Goal: Task Accomplishment & Management: Manage account settings

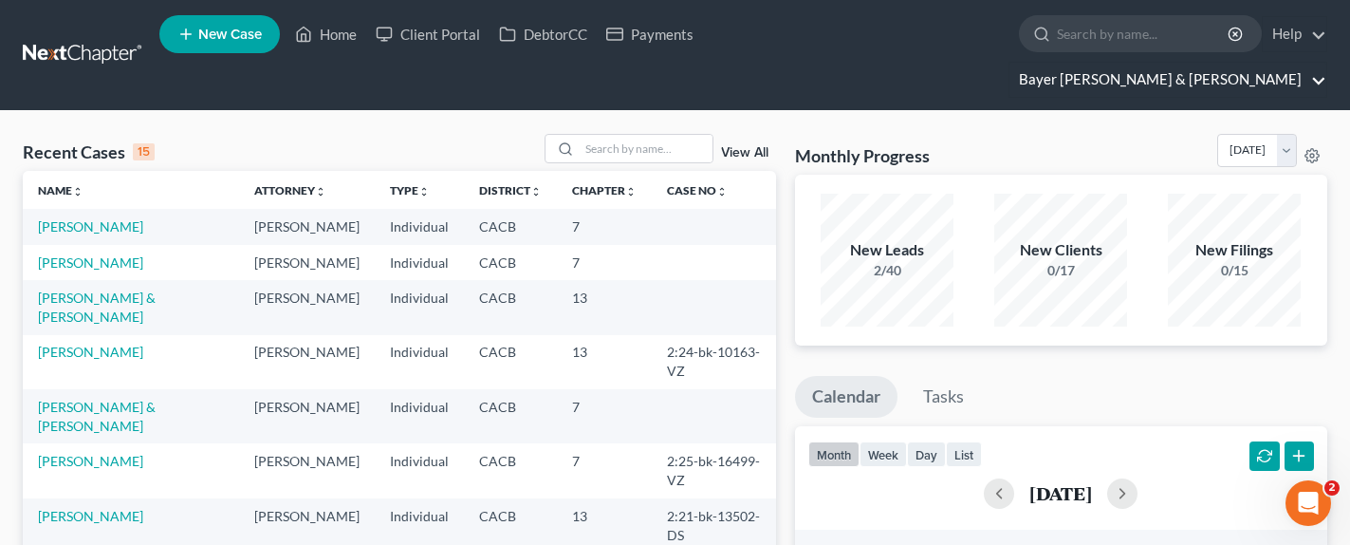
click at [1236, 63] on link "Bayer Wishman & Leotta" at bounding box center [1168, 80] width 317 height 34
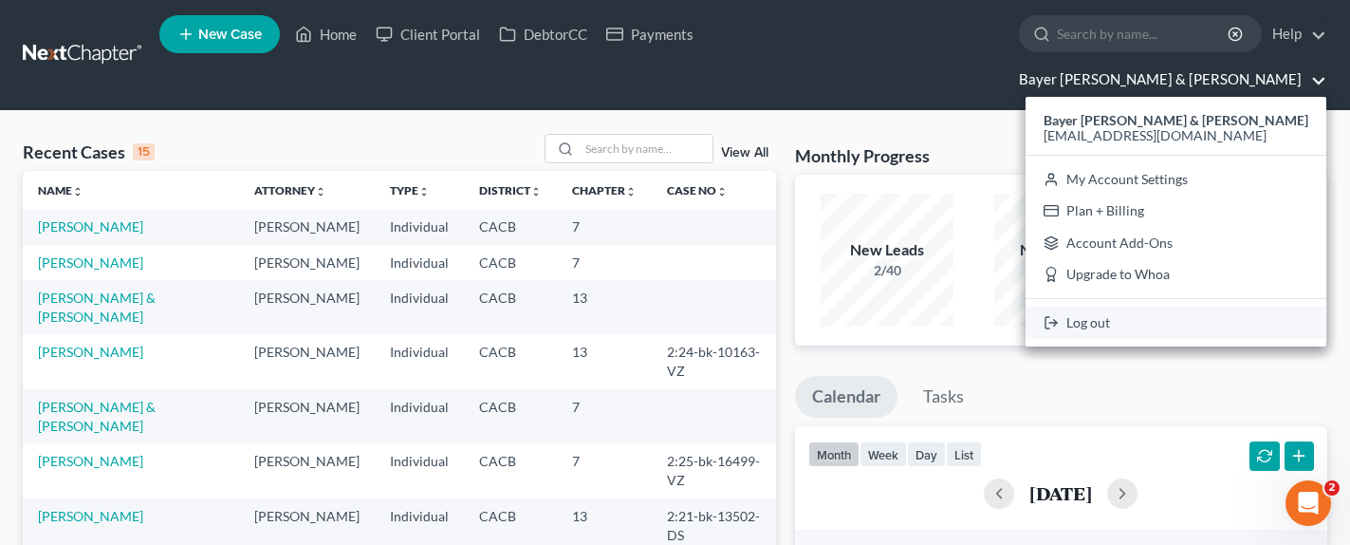
click at [1232, 306] on link "Log out" at bounding box center [1176, 322] width 301 height 32
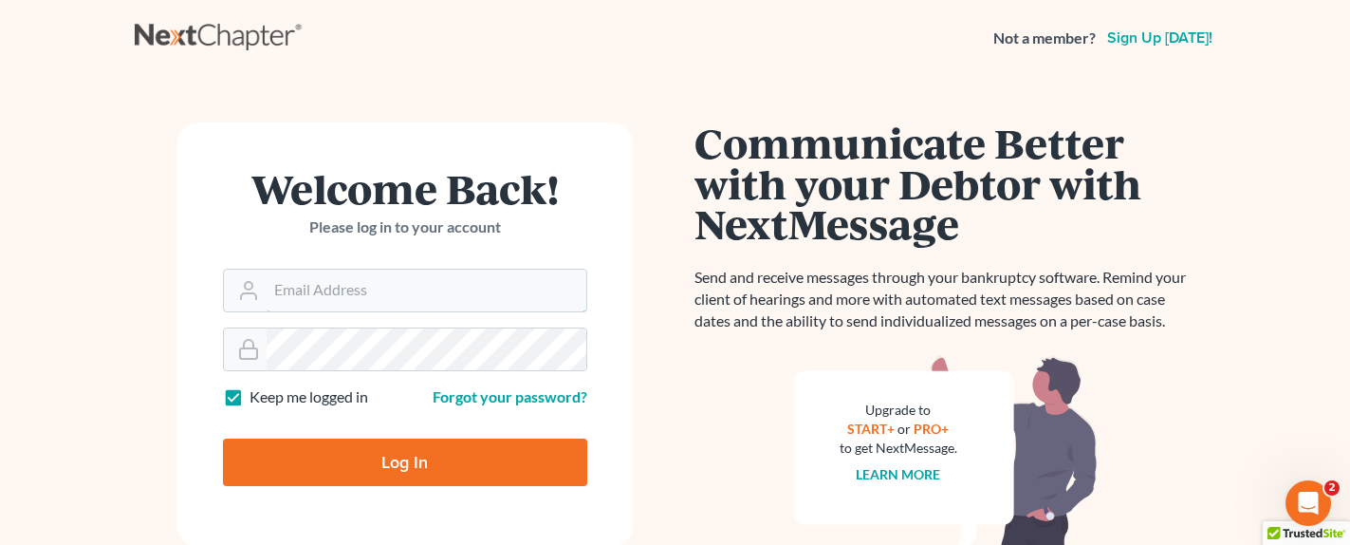
type input "[EMAIL_ADDRESS][DOMAIN_NAME]"
click at [384, 454] on input "Log In" at bounding box center [405, 461] width 364 height 47
type input "Thinking..."
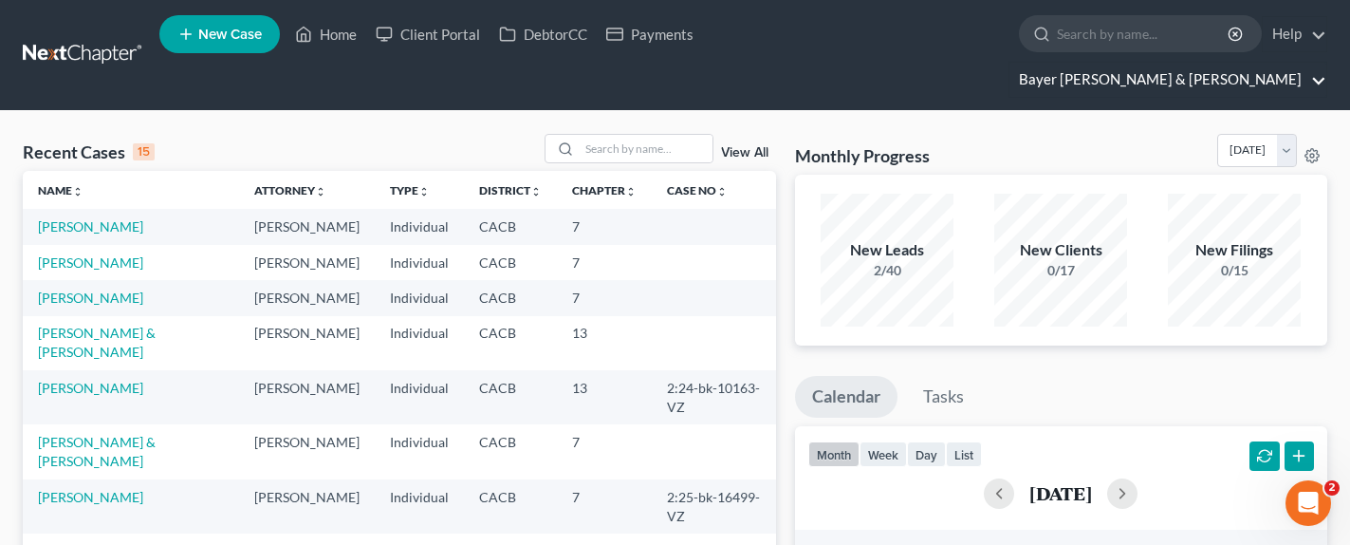
click at [1189, 63] on link "Bayer [PERSON_NAME] & [PERSON_NAME]" at bounding box center [1168, 80] width 317 height 34
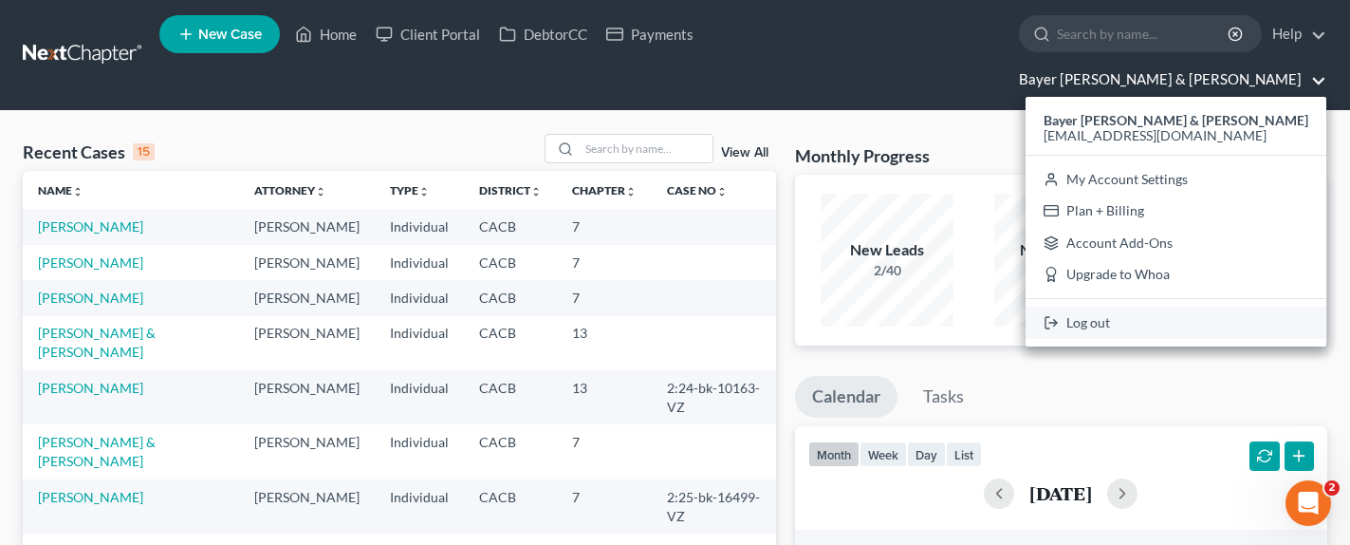
click at [1216, 306] on link "Log out" at bounding box center [1176, 322] width 301 height 32
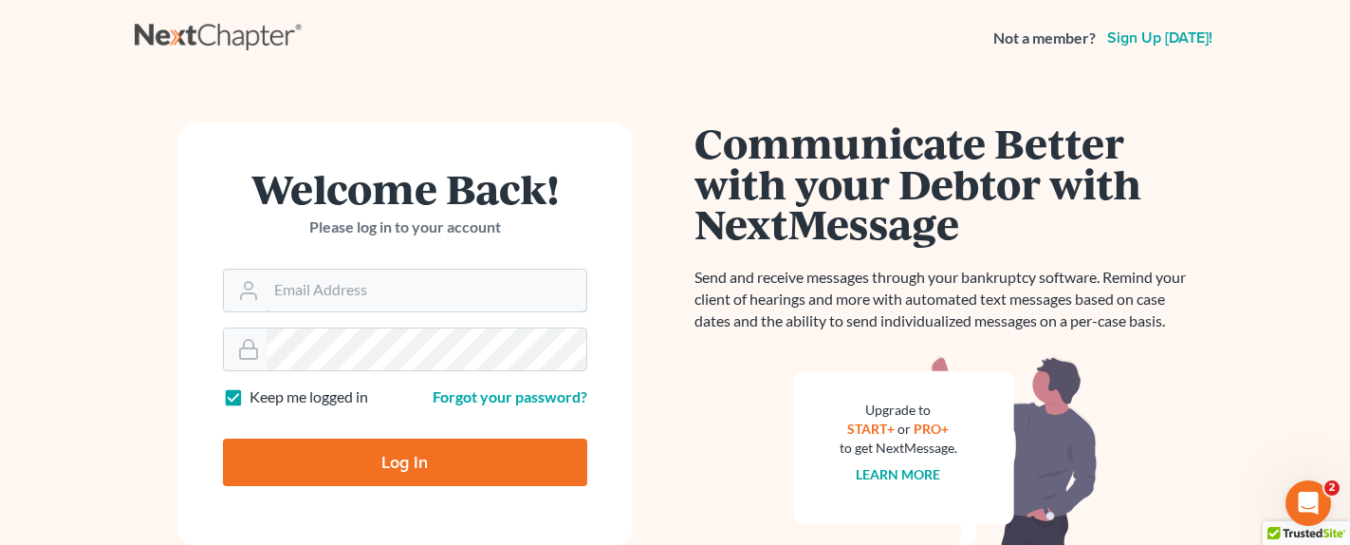
type input "[EMAIL_ADDRESS][DOMAIN_NAME]"
drag, startPoint x: 1113, startPoint y: 168, endPoint x: 912, endPoint y: 139, distance: 203.3
click at [912, 139] on h1 "Communicate Better with your Debtor with NextMessage" at bounding box center [946, 182] width 503 height 121
